Goal: Transaction & Acquisition: Subscribe to service/newsletter

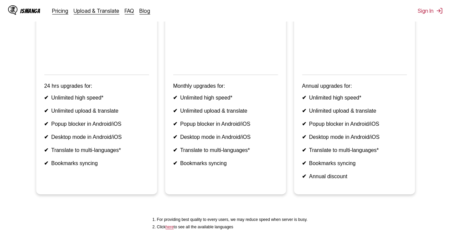
scroll to position [45, 0]
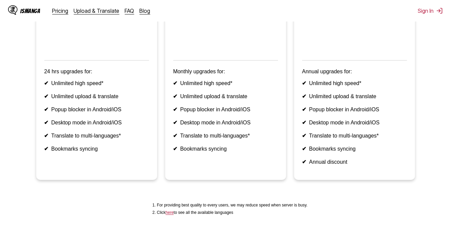
scroll to position [89, 0]
